Goal: Transaction & Acquisition: Subscribe to service/newsletter

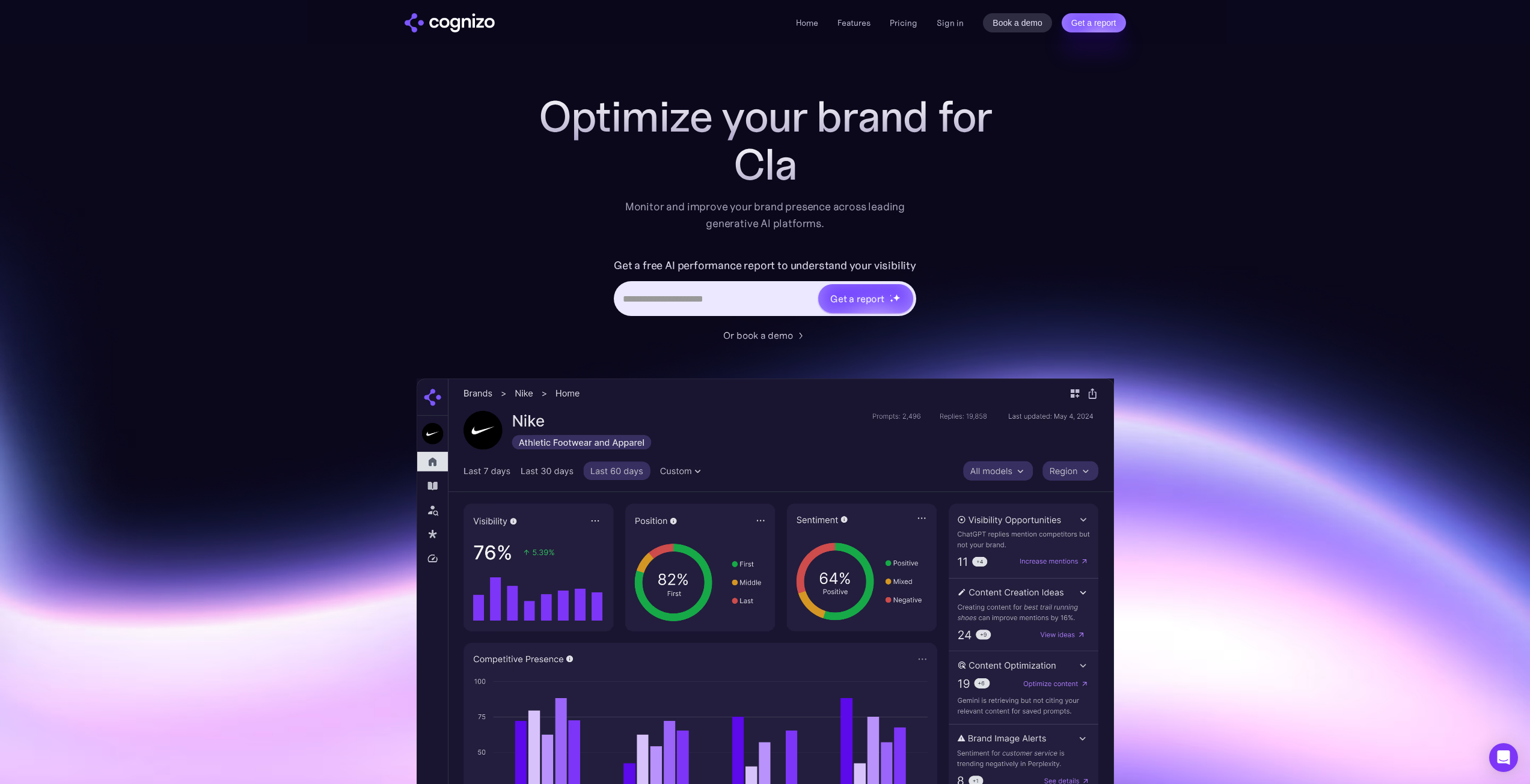
drag, startPoint x: 263, startPoint y: 351, endPoint x: 188, endPoint y: 535, distance: 198.7
click at [188, 535] on section "Optimize your brand for Cla Monitor and improve your brand presence across lead…" at bounding box center [765, 646] width 1530 height 1108
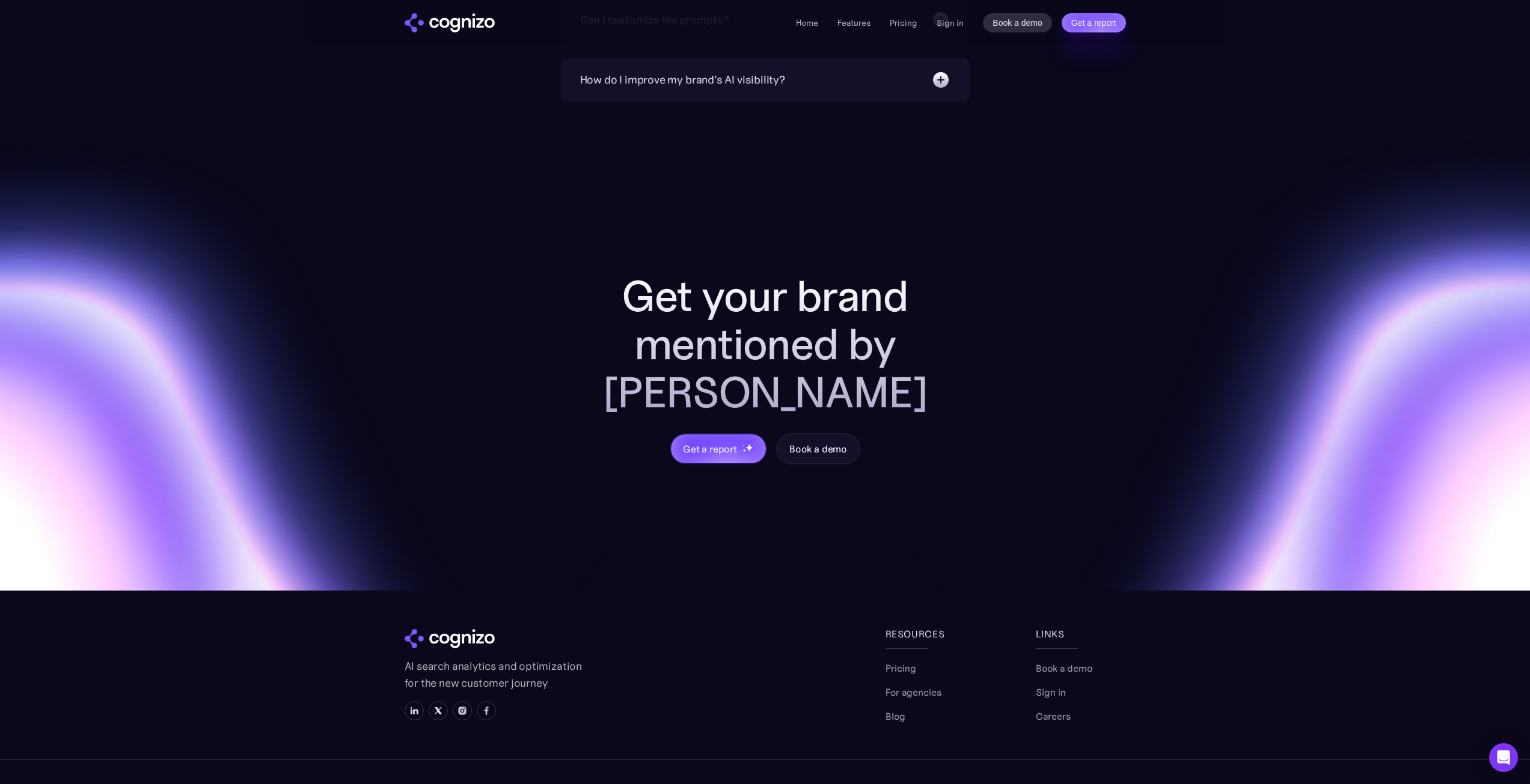
scroll to position [4780, 0]
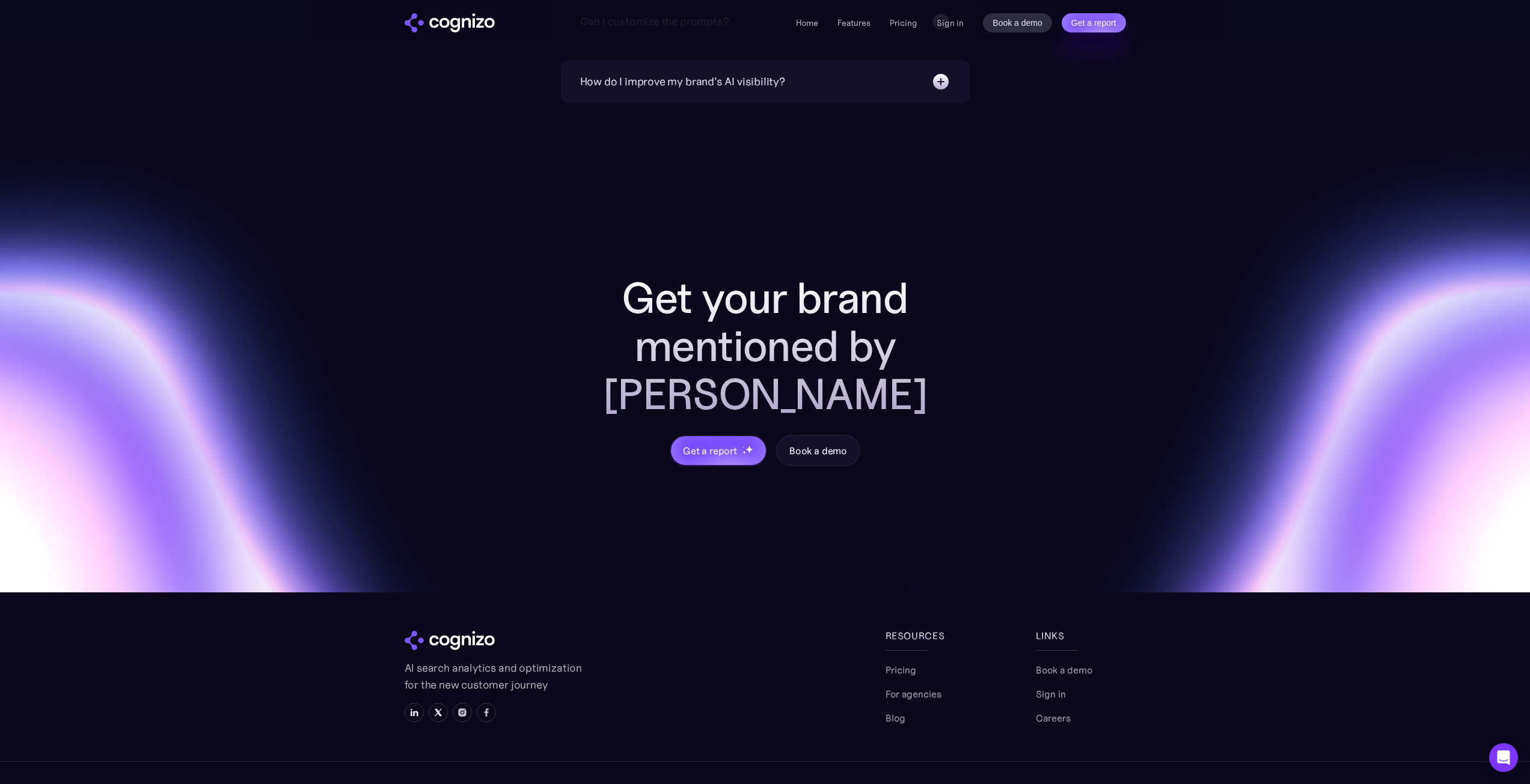
click at [346, 495] on div "Get your brand mentioned by AI Get a report Book a demo" at bounding box center [765, 348] width 1530 height 489
click at [906, 618] on link "Pricing" at bounding box center [900, 669] width 31 height 14
